Goal: Task Accomplishment & Management: Manage account settings

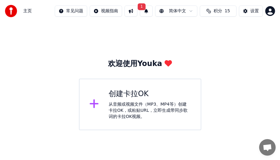
click at [91, 106] on icon at bounding box center [95, 103] width 10 height 11
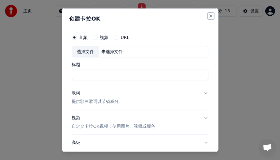
click at [209, 15] on button "Close" at bounding box center [211, 15] width 5 height 5
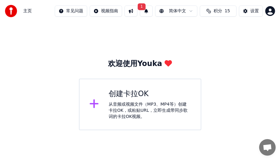
click at [143, 7] on span "1" at bounding box center [142, 6] width 8 height 7
click at [170, 27] on div "更新已准备好 点击按钮更新 更新" at bounding box center [147, 31] width 118 height 20
click at [196, 32] on button "更新" at bounding box center [193, 30] width 19 height 11
click at [249, 8] on button "设置" at bounding box center [251, 11] width 24 height 11
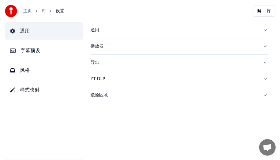
click at [45, 52] on button "字幕预设" at bounding box center [44, 50] width 78 height 17
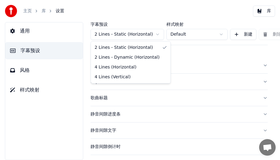
click at [156, 33] on html "主页 库 设置 库 通用 字幕预设 风格 样式映射 字幕预设 2 Lines - Static (Horizontal) 样式映射 Default 新建 删除…" at bounding box center [140, 80] width 280 height 160
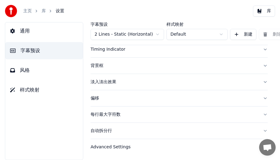
scroll to position [118, 0]
click at [62, 32] on button "通用" at bounding box center [44, 30] width 78 height 17
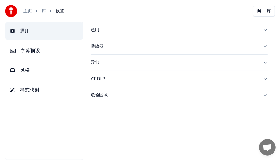
click at [99, 96] on div "危险区域" at bounding box center [175, 95] width 168 height 6
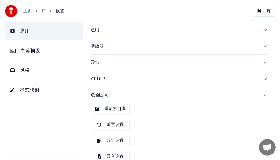
click at [104, 78] on div "YT-DLP" at bounding box center [175, 79] width 168 height 6
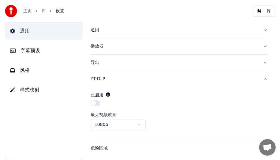
click at [93, 59] on button "导出" at bounding box center [179, 63] width 177 height 16
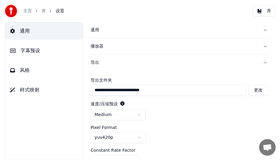
drag, startPoint x: 106, startPoint y: 47, endPoint x: 106, endPoint y: 50, distance: 3.1
click at [106, 49] on div "播放器" at bounding box center [175, 46] width 168 height 6
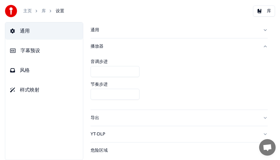
click at [42, 75] on button "风格" at bounding box center [44, 70] width 78 height 17
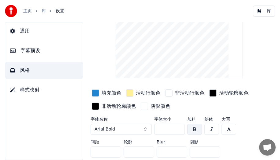
scroll to position [40, 0]
click at [33, 89] on span "样式映射" at bounding box center [30, 89] width 20 height 7
